Goal: Navigation & Orientation: Find specific page/section

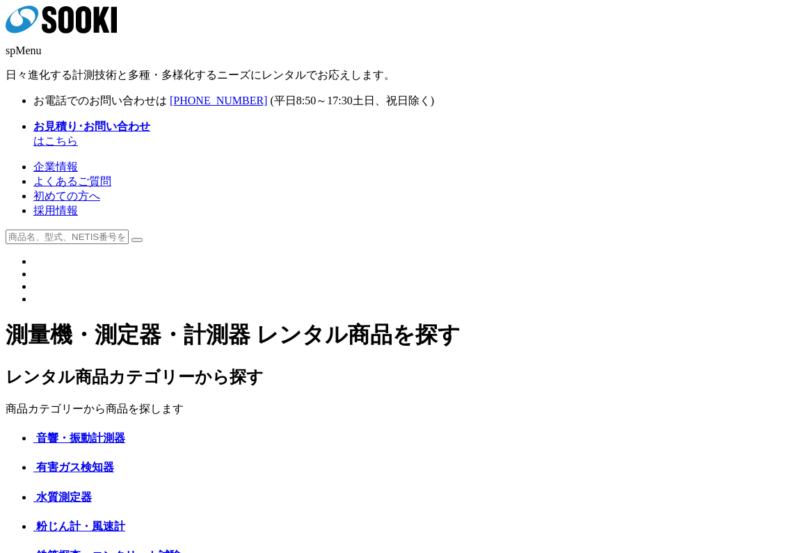
click at [33, 265] on img at bounding box center [33, 265] width 0 height 0
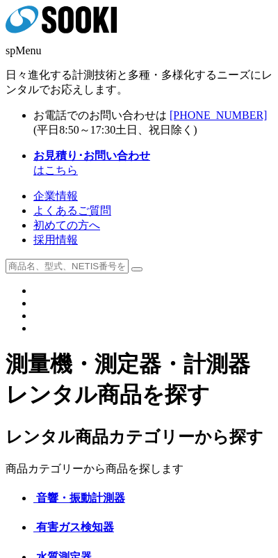
click at [33, 294] on img at bounding box center [33, 294] width 0 height 0
